Goal: Information Seeking & Learning: Learn about a topic

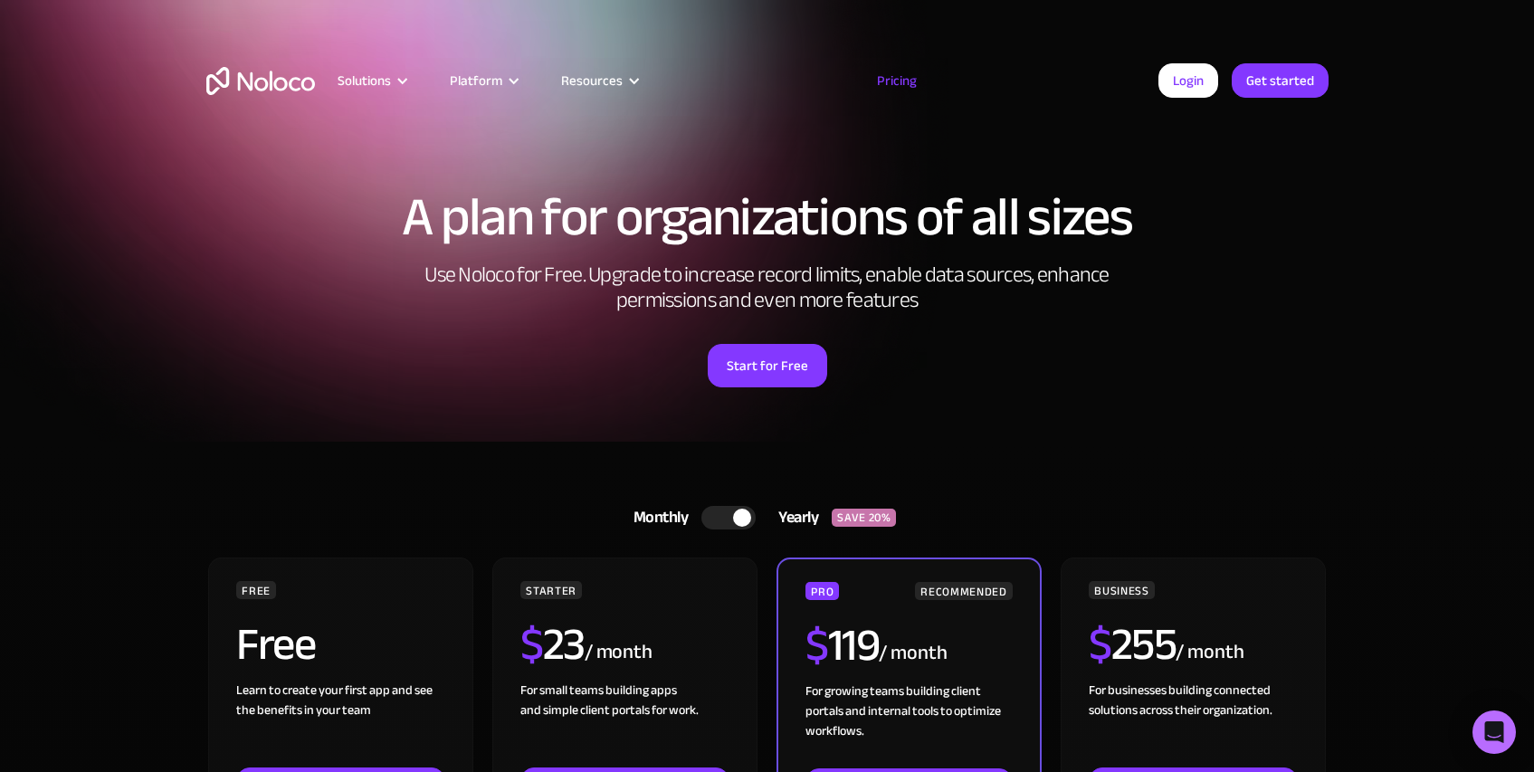
click at [293, 78] on img "home" at bounding box center [260, 81] width 109 height 28
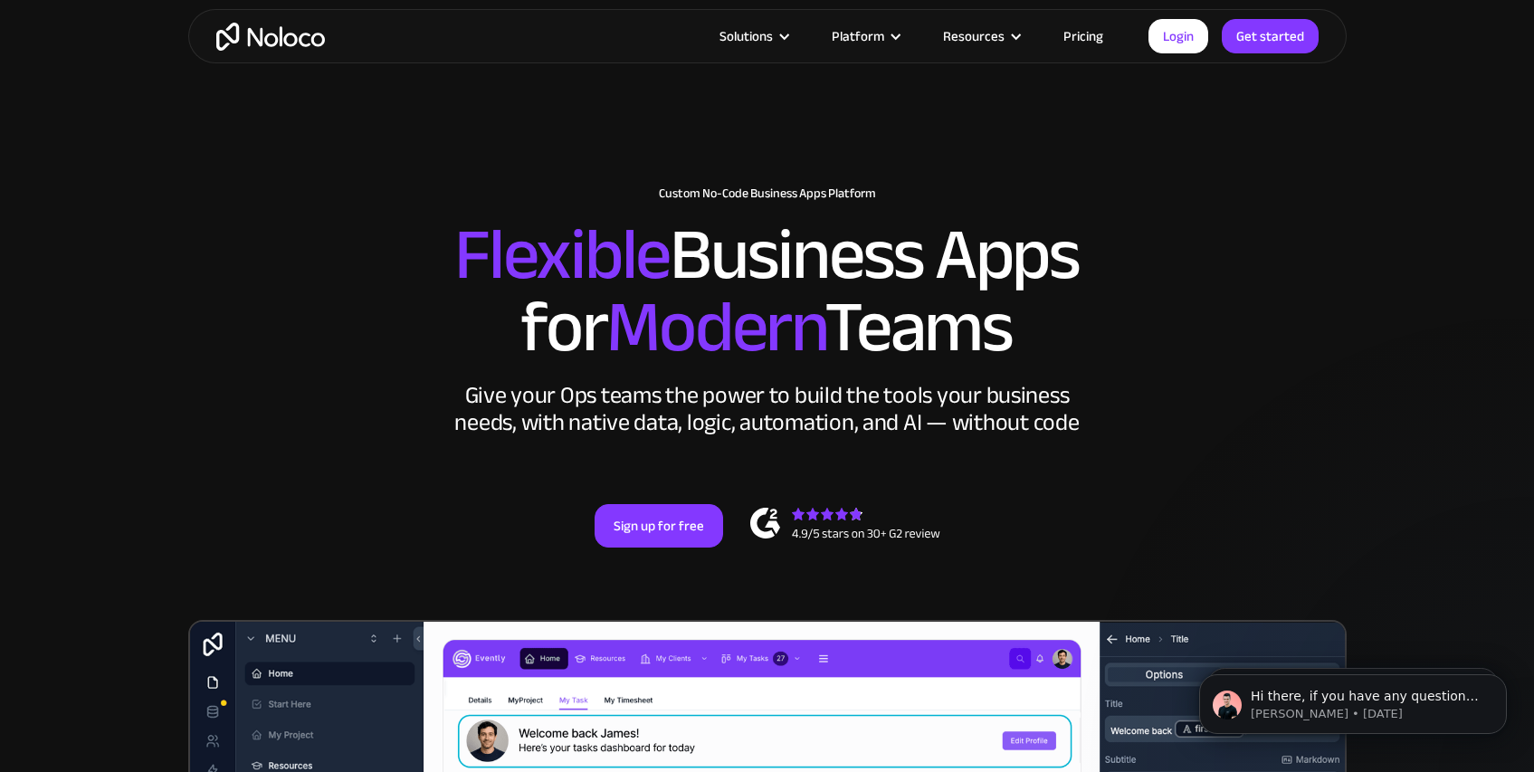
click at [1359, 392] on section "New: Connect Noloco to Stripe Custom No-Code Business Apps Platform Flexible Bu…" at bounding box center [767, 720] width 1534 height 1448
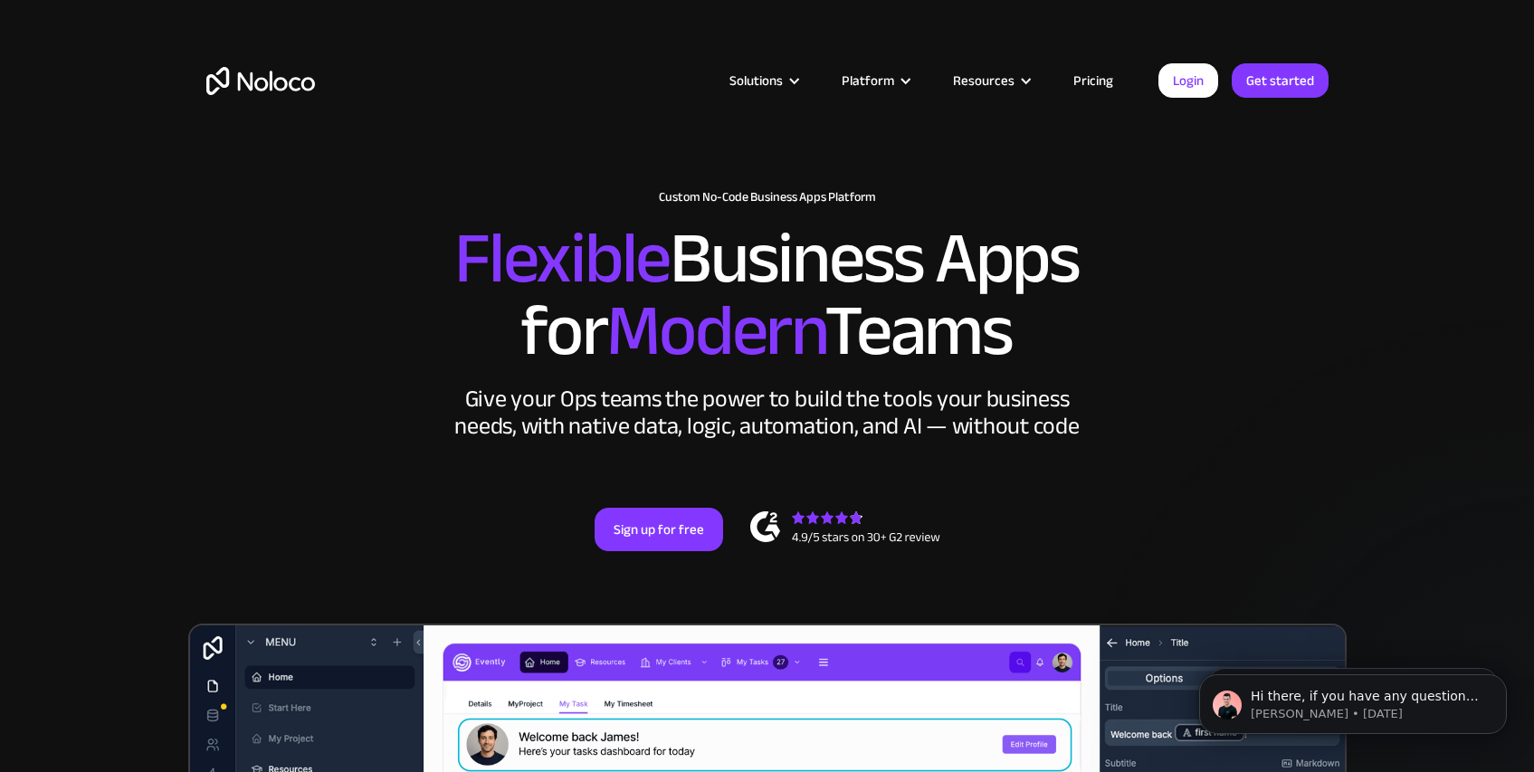
click at [1102, 78] on link "Pricing" at bounding box center [1093, 81] width 85 height 24
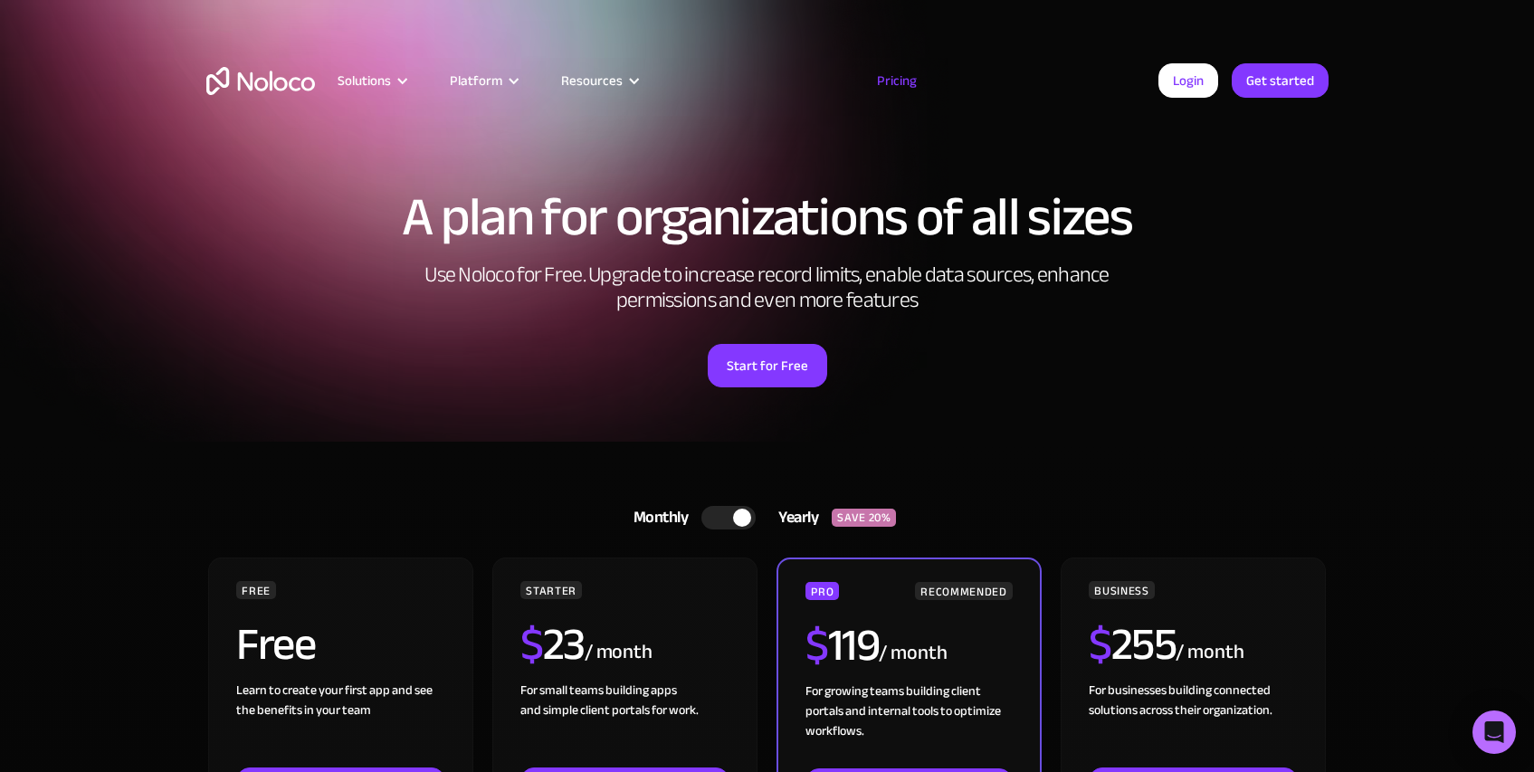
click at [1056, 267] on h2 "Use Noloco for Free. Upgrade to increase record limits, enable data sources, en…" at bounding box center [768, 288] width 724 height 51
click at [738, 509] on div at bounding box center [742, 518] width 18 height 18
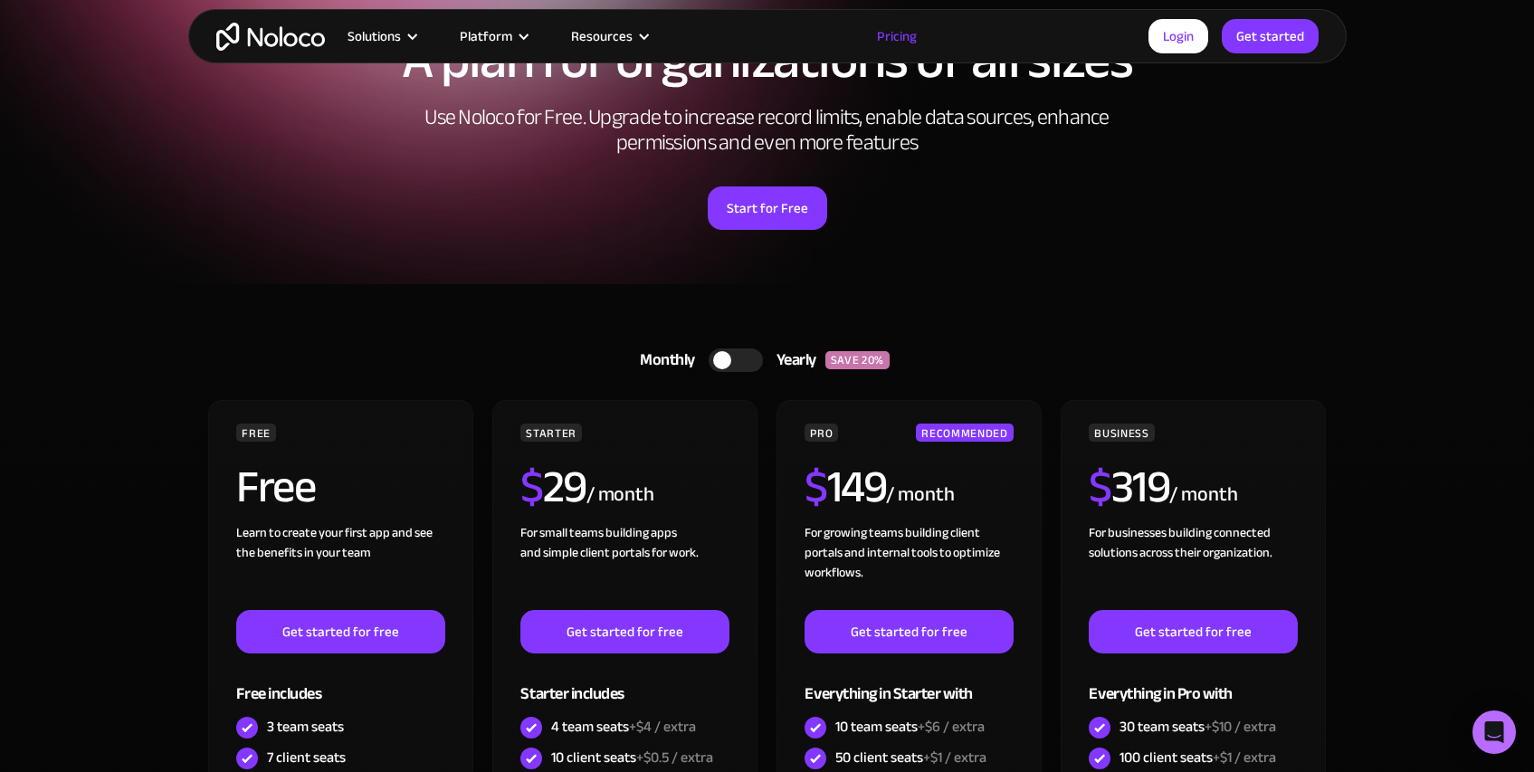
drag, startPoint x: 554, startPoint y: 274, endPoint x: 554, endPoint y: 290, distance: 15.4
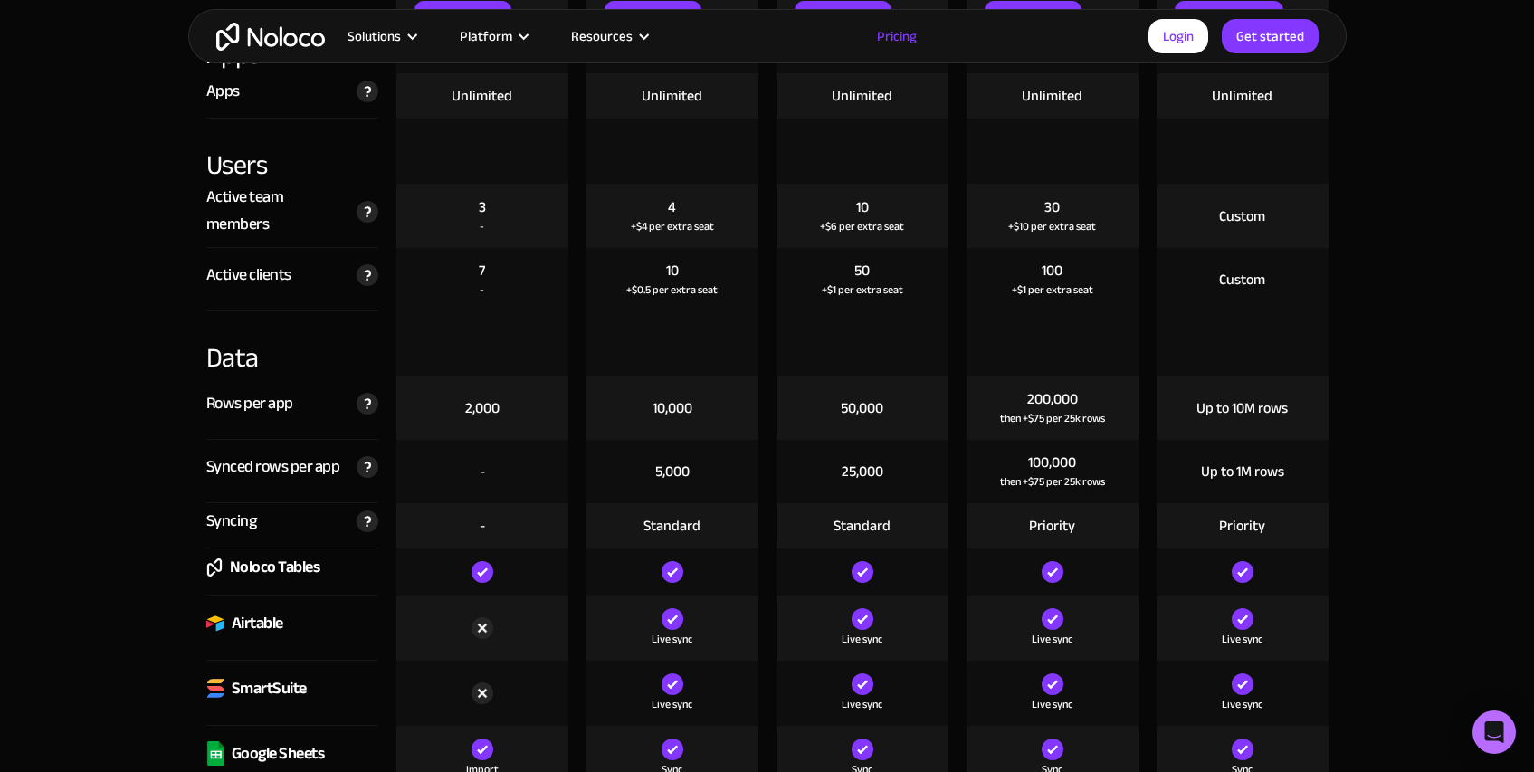
scroll to position [2257, 0]
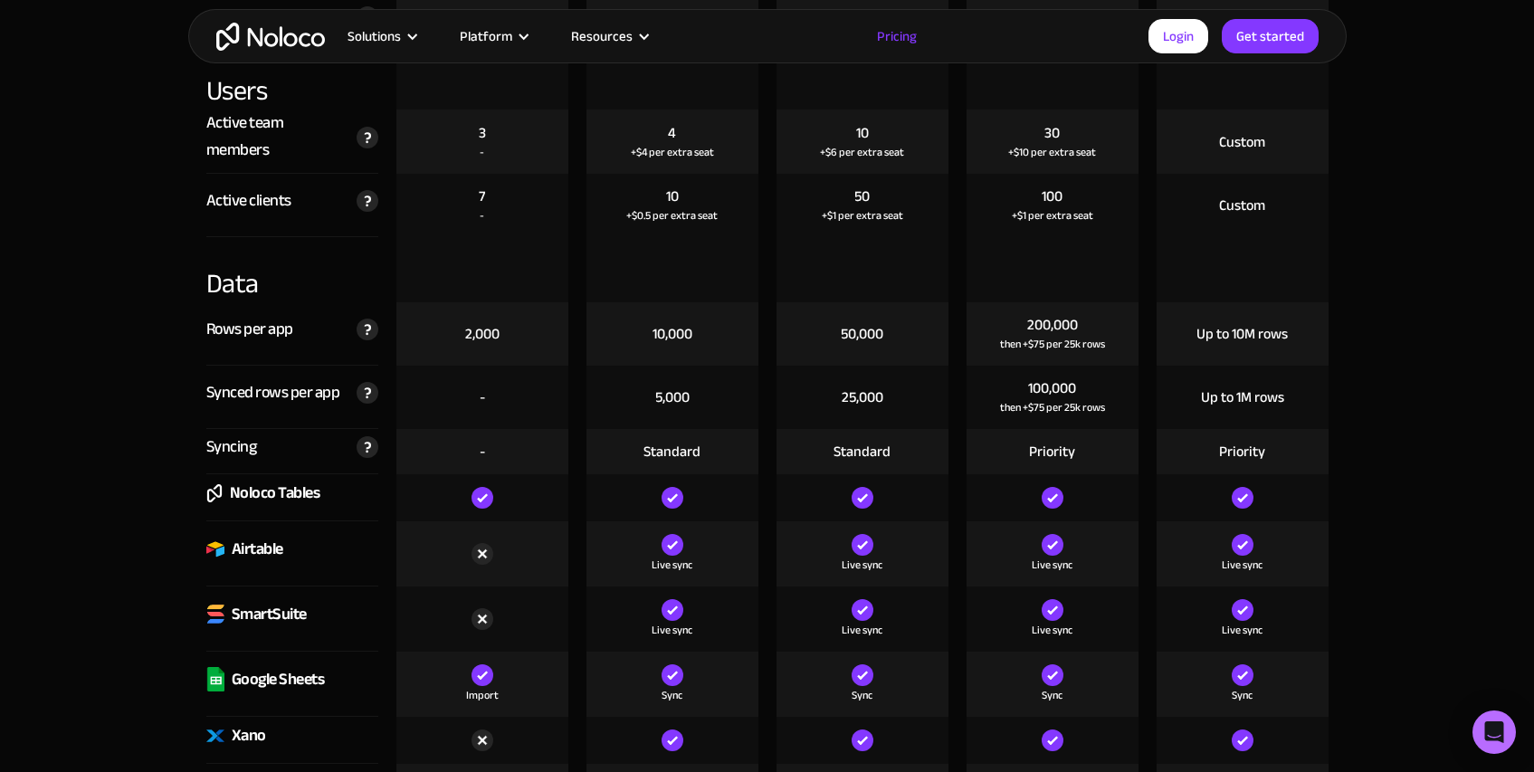
click at [482, 551] on img at bounding box center [483, 554] width 22 height 22
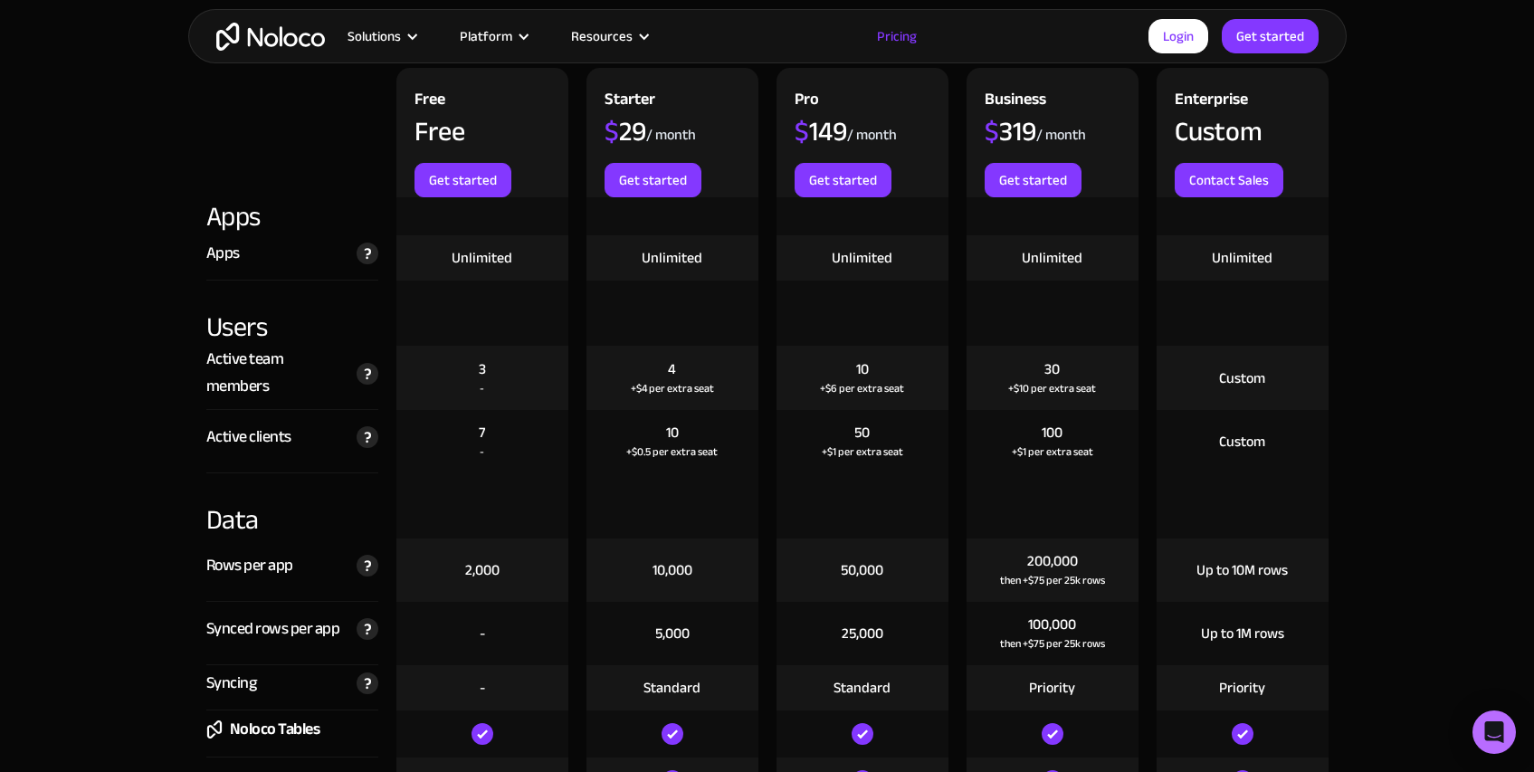
scroll to position [2054, 0]
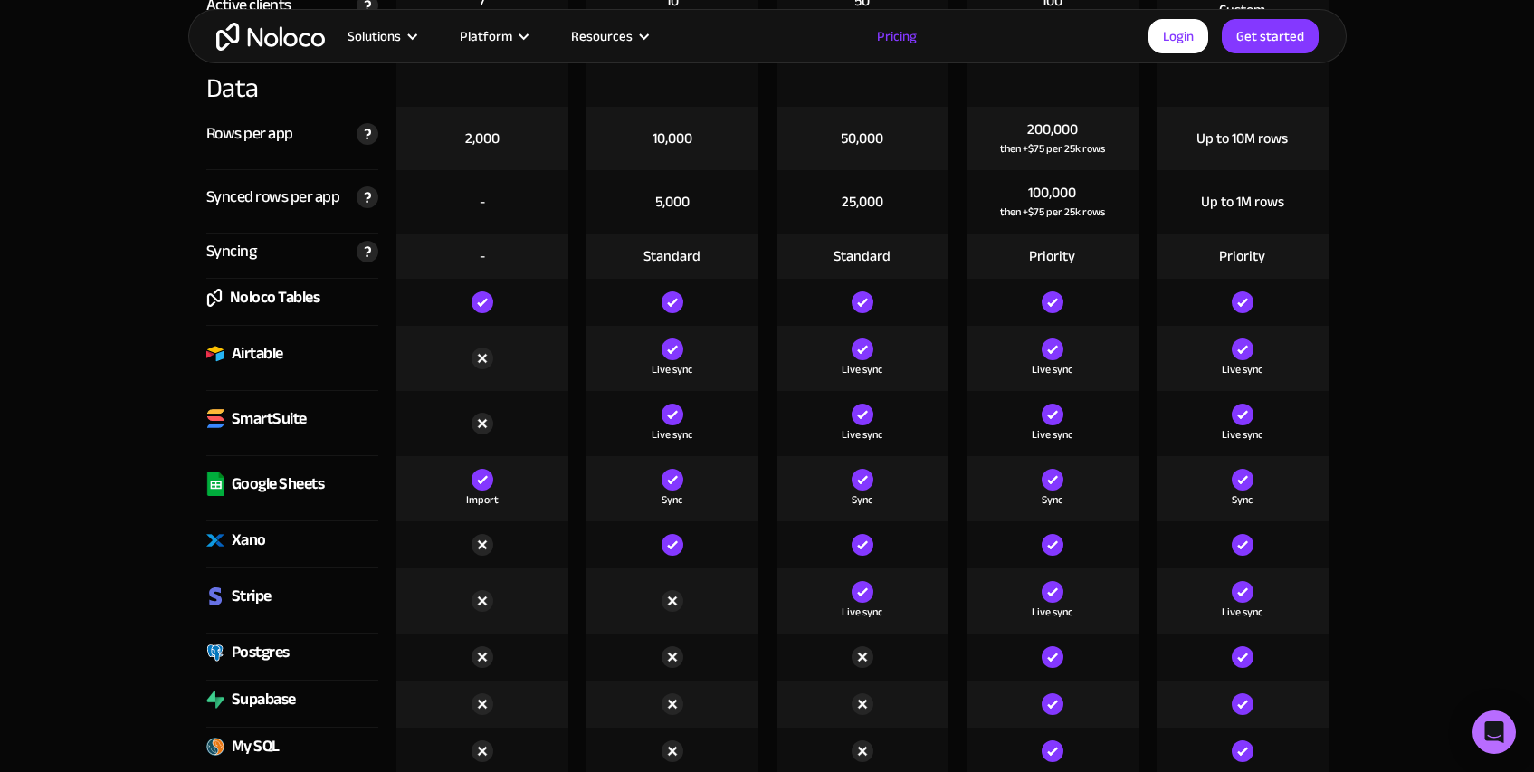
scroll to position [2417, 0]
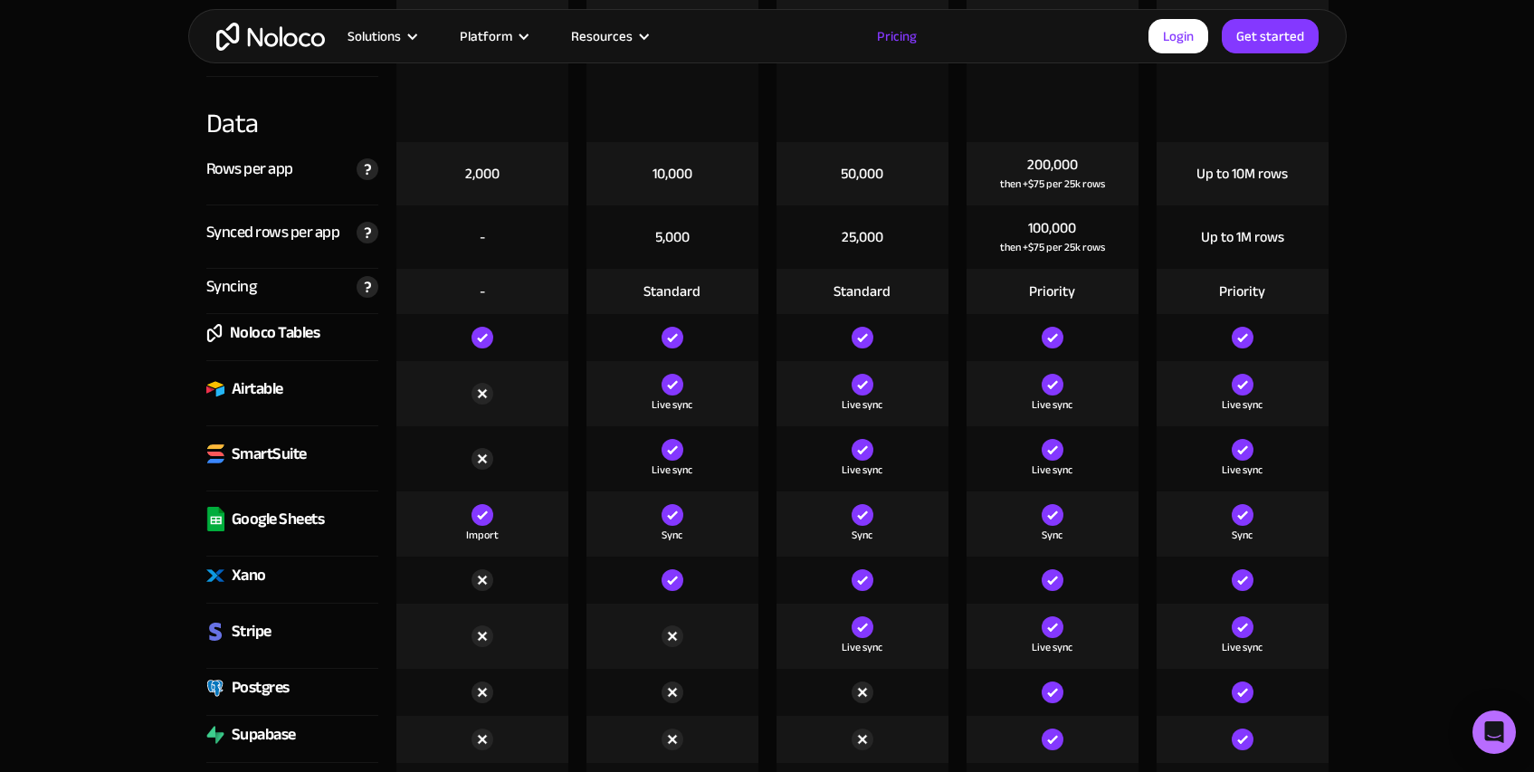
click at [262, 387] on div "Airtable" at bounding box center [258, 389] width 52 height 27
click at [215, 391] on img at bounding box center [215, 389] width 18 height 18
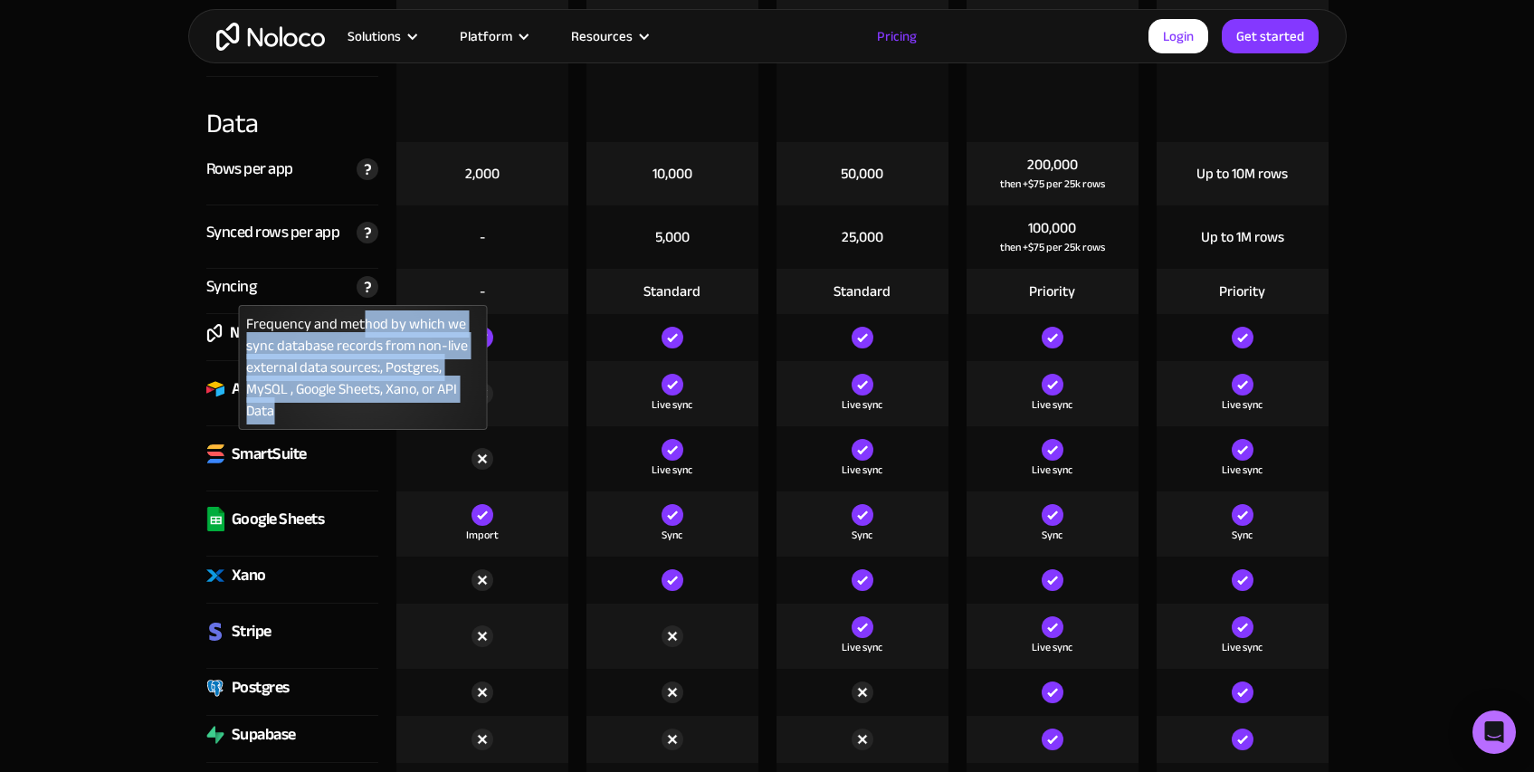
drag, startPoint x: 326, startPoint y: 352, endPoint x: 309, endPoint y: 411, distance: 61.3
click at [309, 411] on div "Frequency and method by which we sync database records from non-live external d…" at bounding box center [362, 367] width 249 height 125
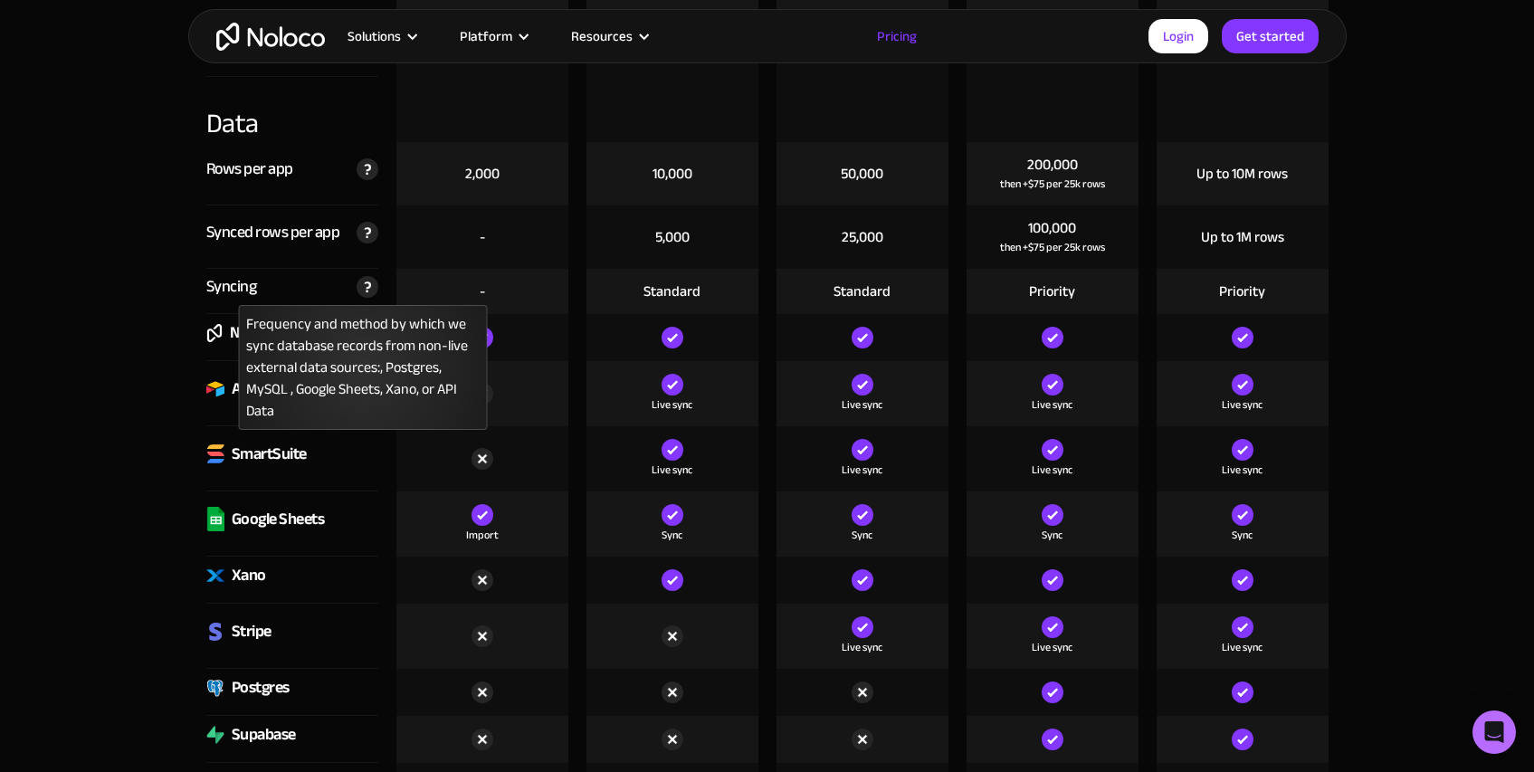
click at [291, 420] on div "Frequency and method by which we sync database records from non-live external d…" at bounding box center [362, 367] width 249 height 125
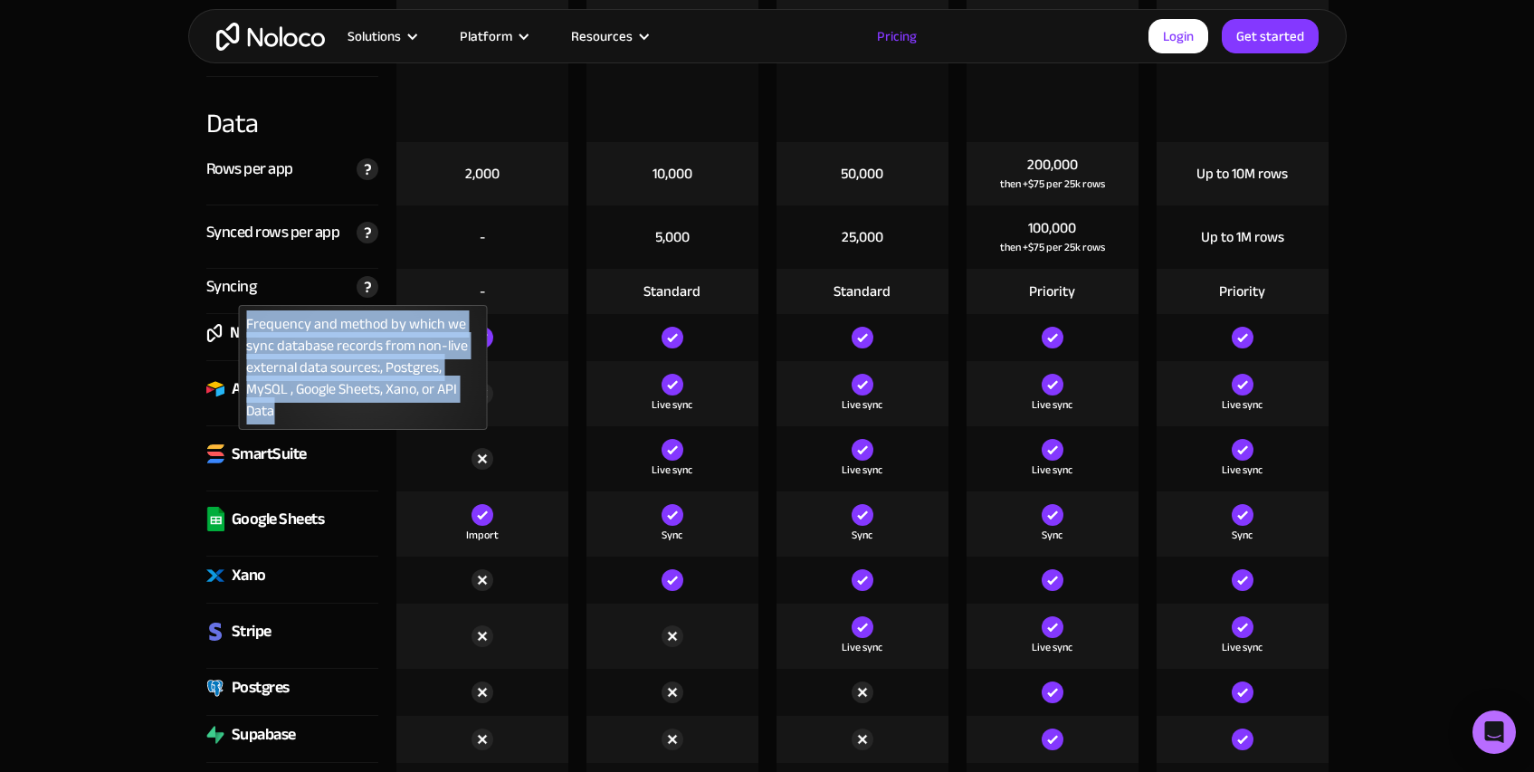
drag, startPoint x: 285, startPoint y: 409, endPoint x: 249, endPoint y: 328, distance: 89.2
click at [249, 328] on div "Frequency and method by which we sync database records from non-live external d…" at bounding box center [362, 367] width 249 height 125
copy div "Frequency and method by which we sync database records from non-live external d…"
